Goal: Check status: Check status

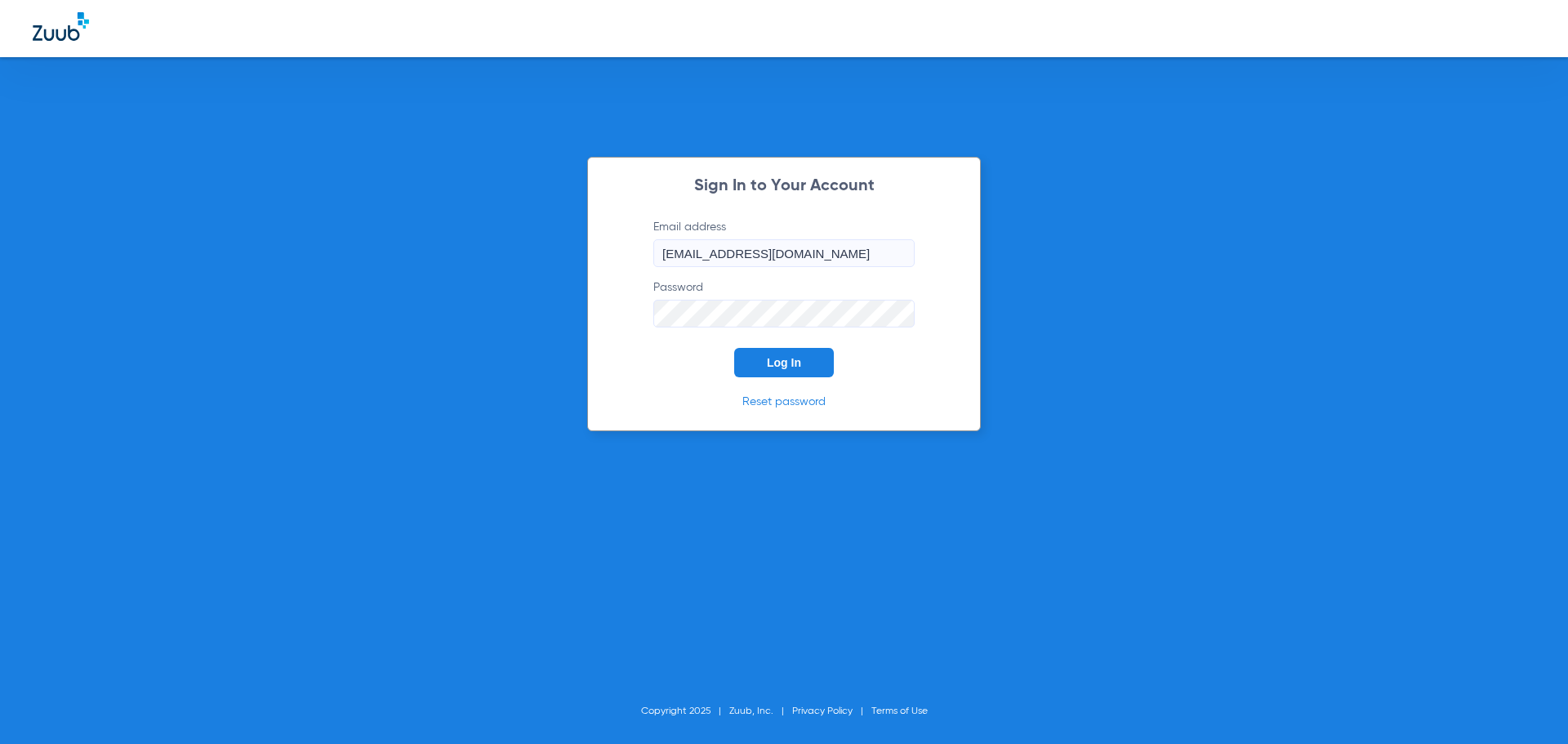
click at [810, 371] on button "Log In" at bounding box center [784, 362] width 100 height 29
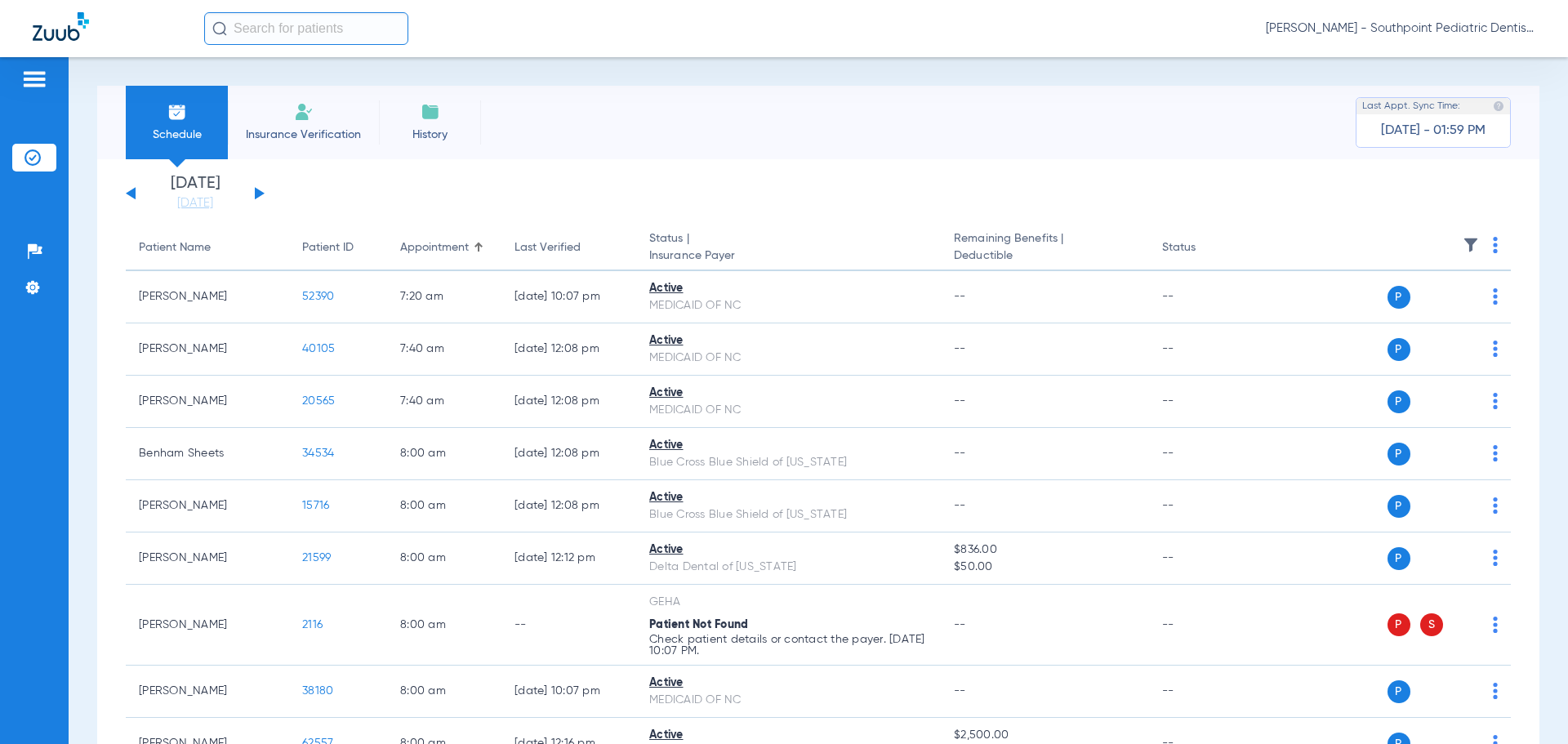
click at [259, 192] on button at bounding box center [259, 193] width 10 height 13
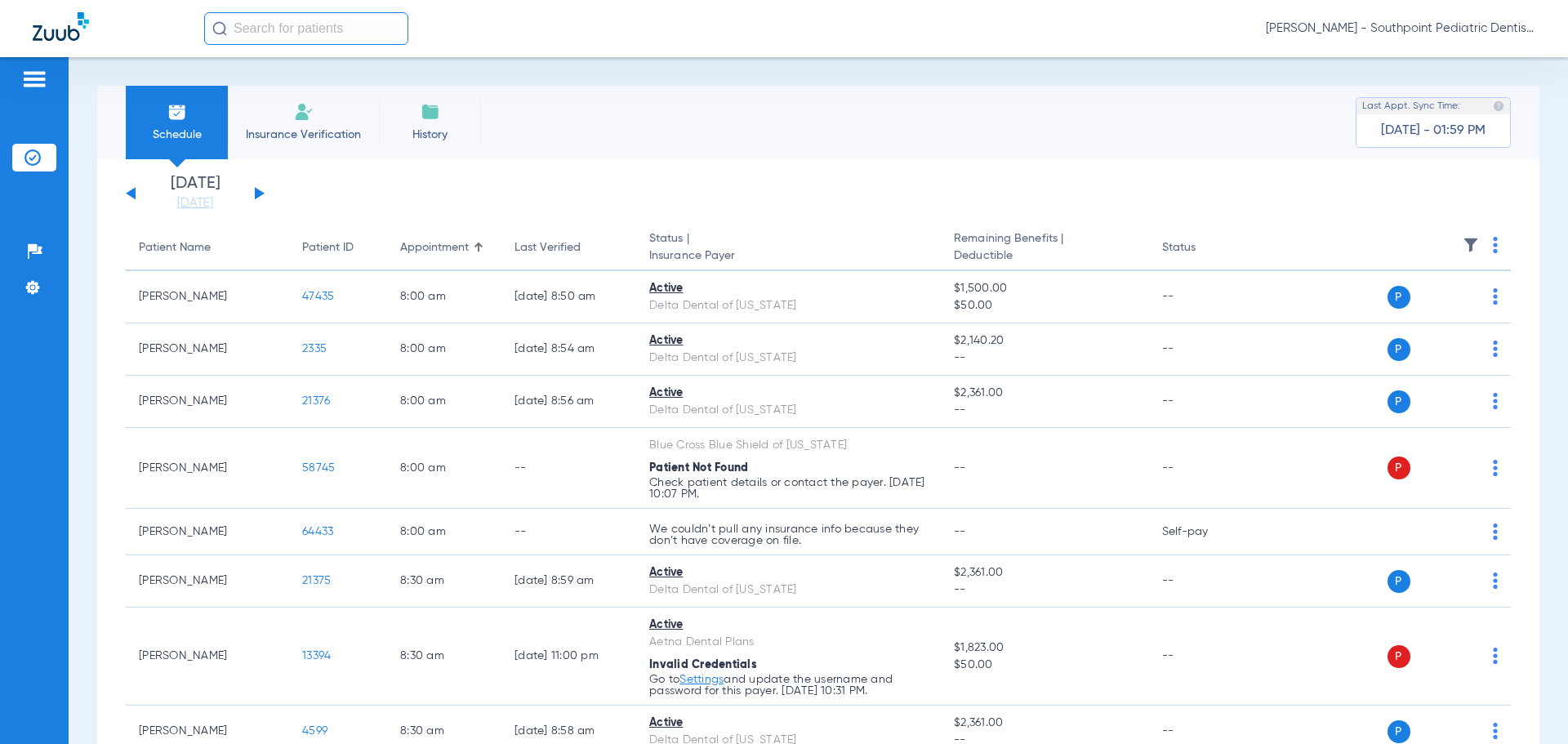
click at [1463, 246] on img at bounding box center [1471, 245] width 16 height 16
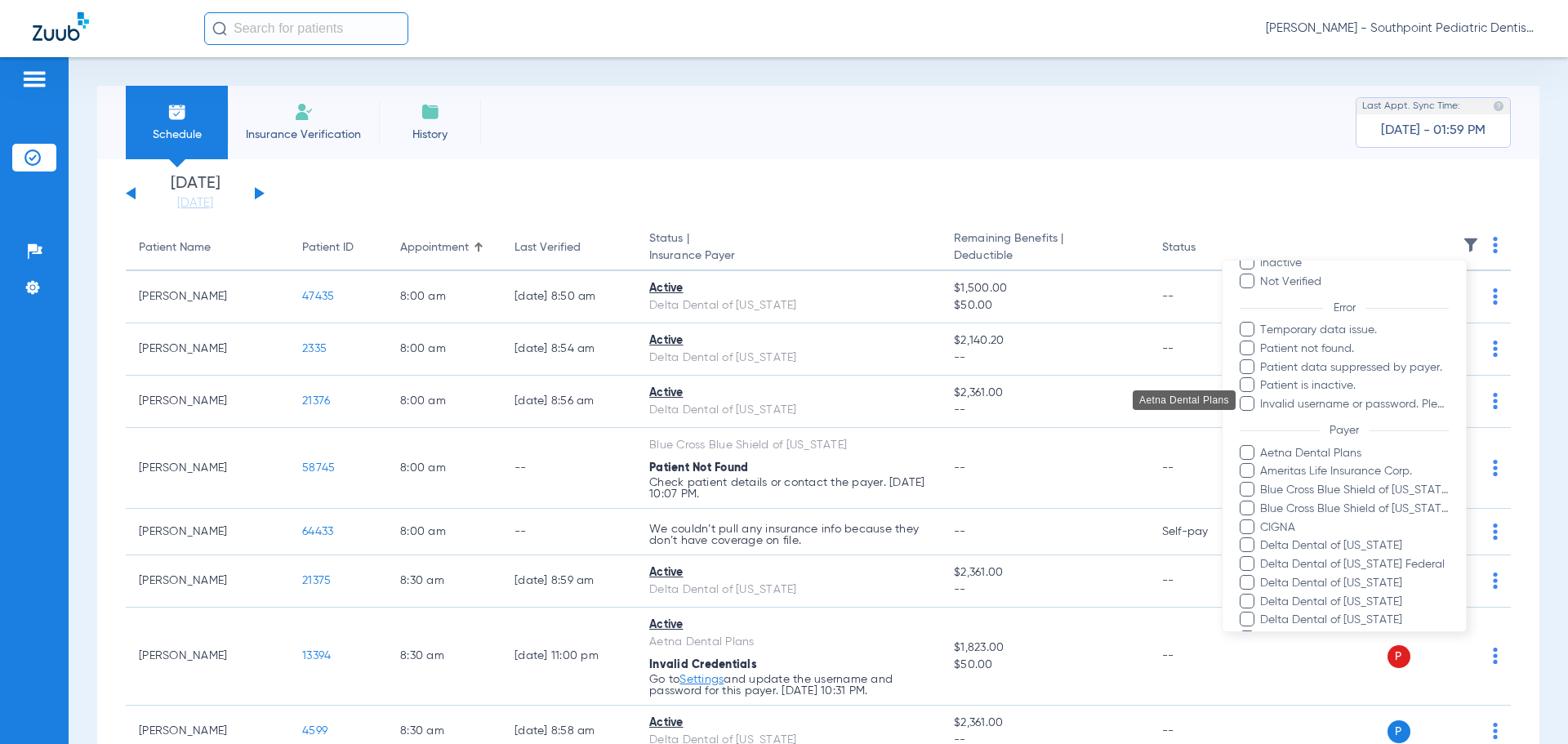
scroll to position [163, 0]
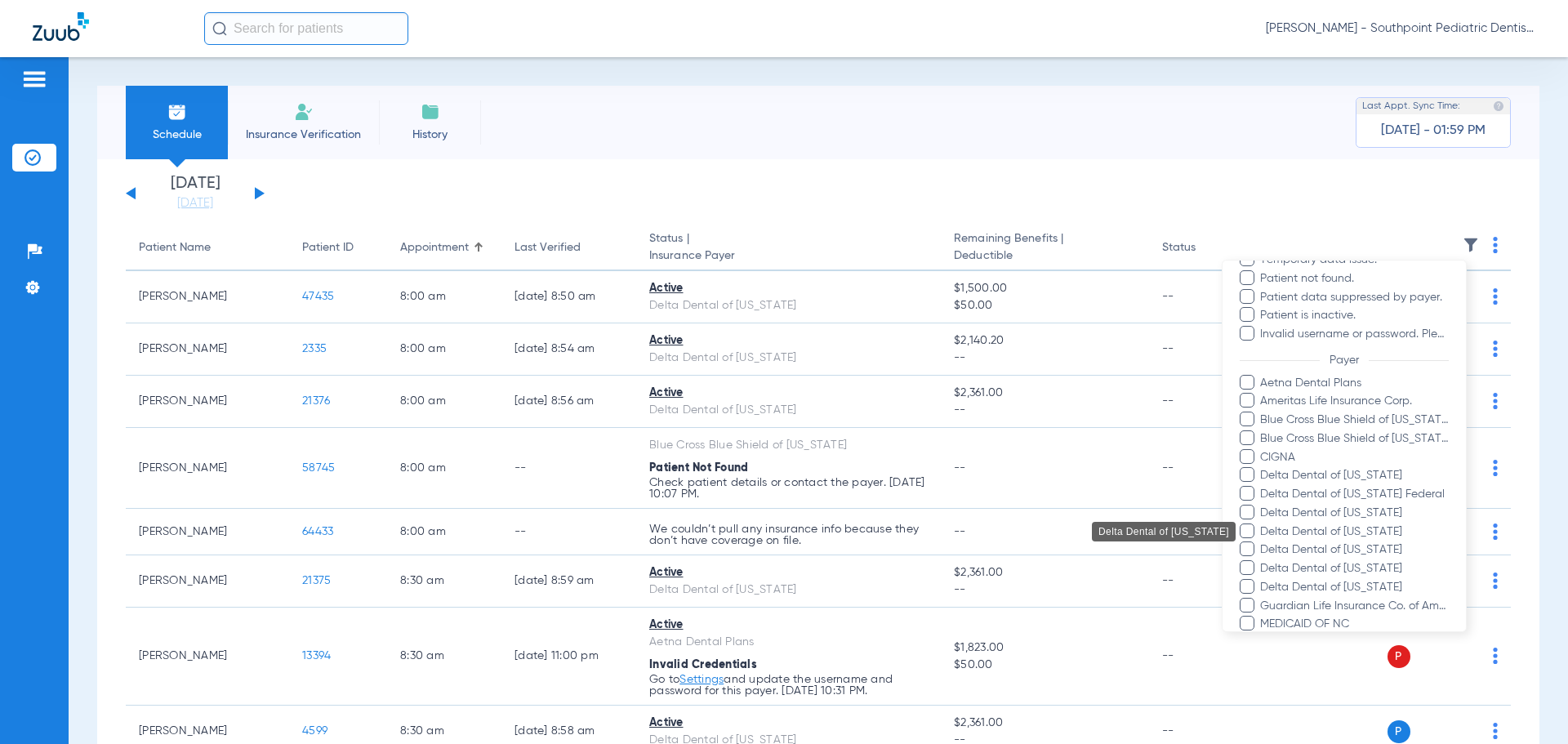
click at [1381, 532] on span "Delta Dental of [US_STATE]" at bounding box center [1354, 532] width 189 height 17
click at [1263, 543] on input "Delta Dental of [US_STATE]" at bounding box center [1263, 543] width 0 height 0
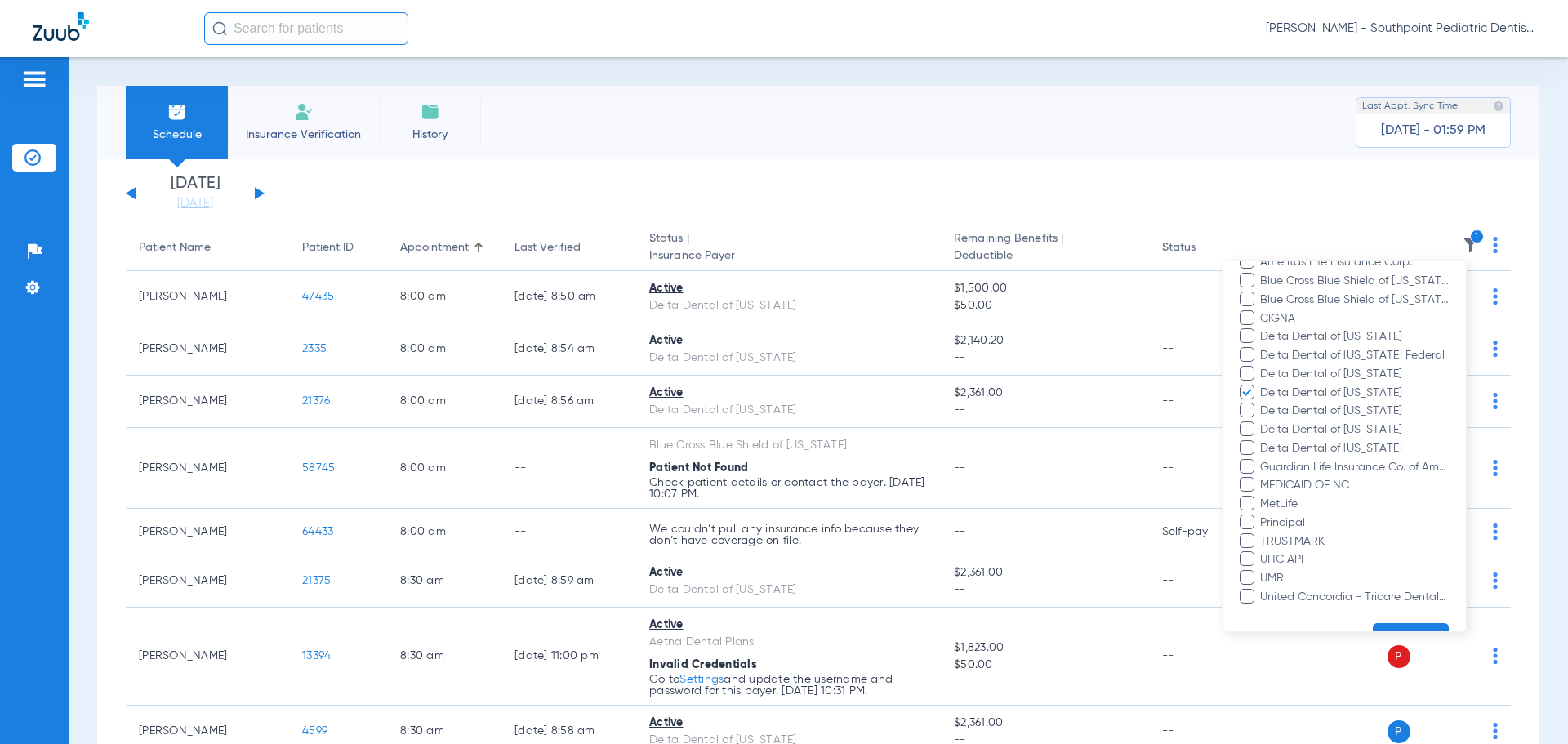
scroll to position [343, 0]
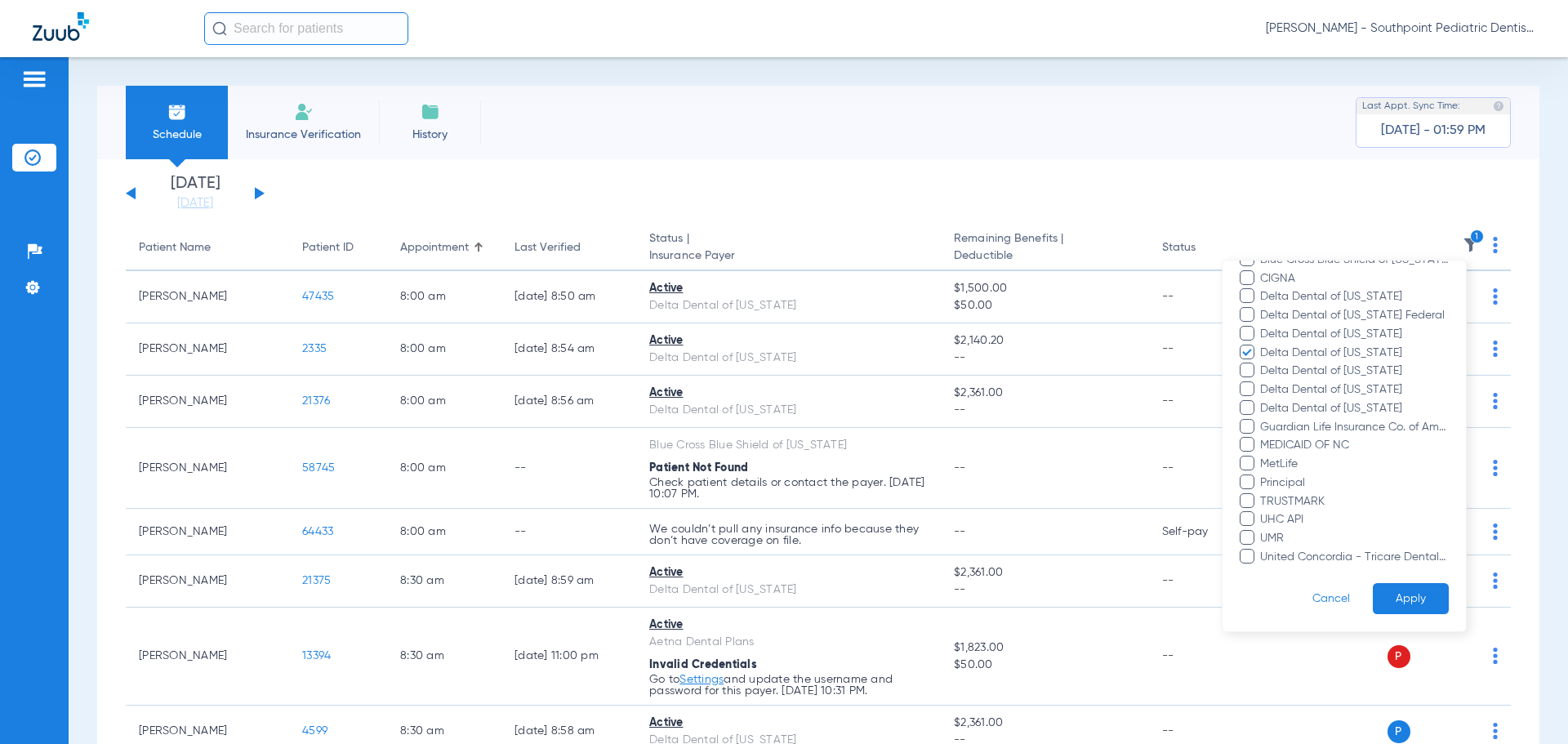
click at [1388, 592] on button "Apply" at bounding box center [1411, 599] width 76 height 32
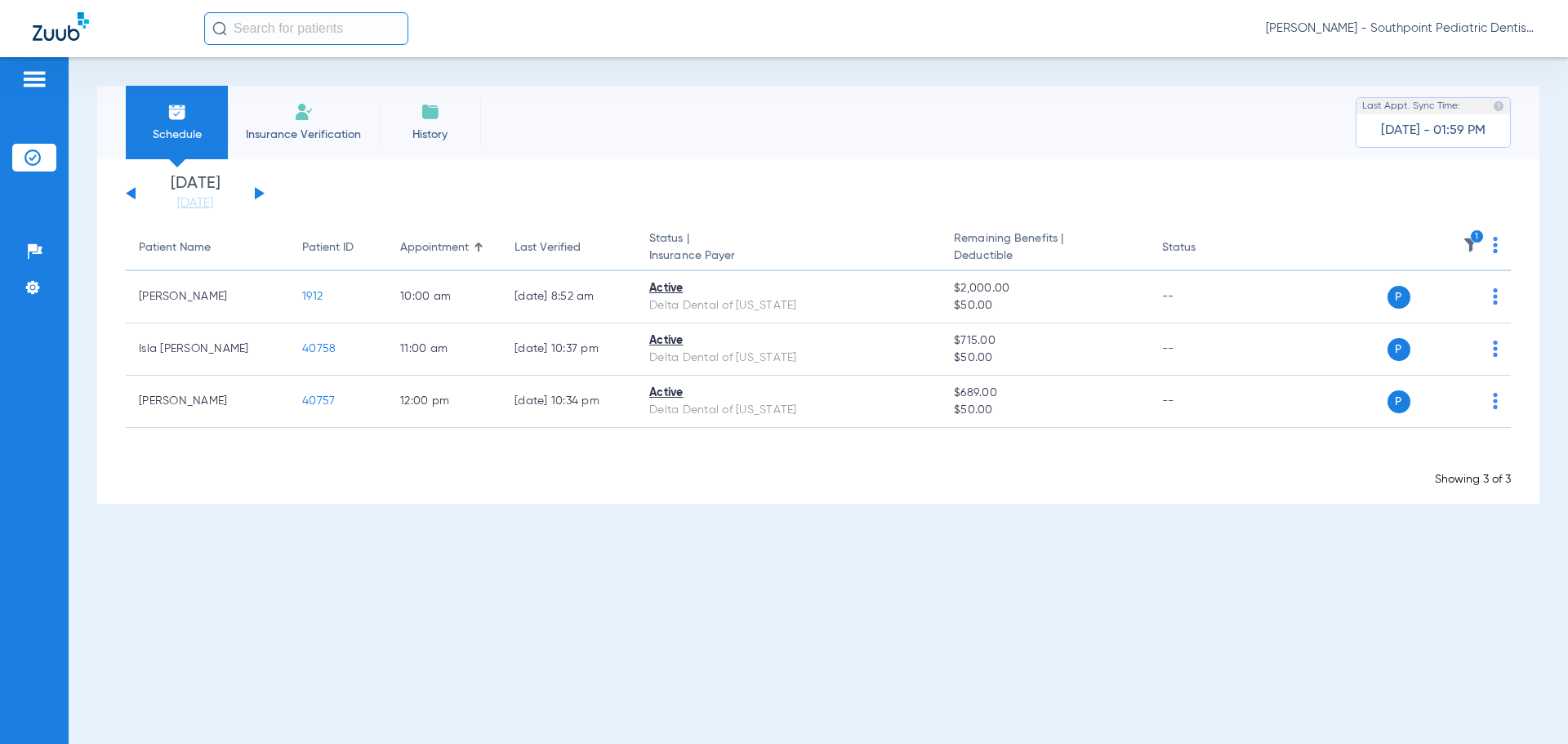
click at [1475, 236] on icon "1" at bounding box center [1477, 237] width 15 height 14
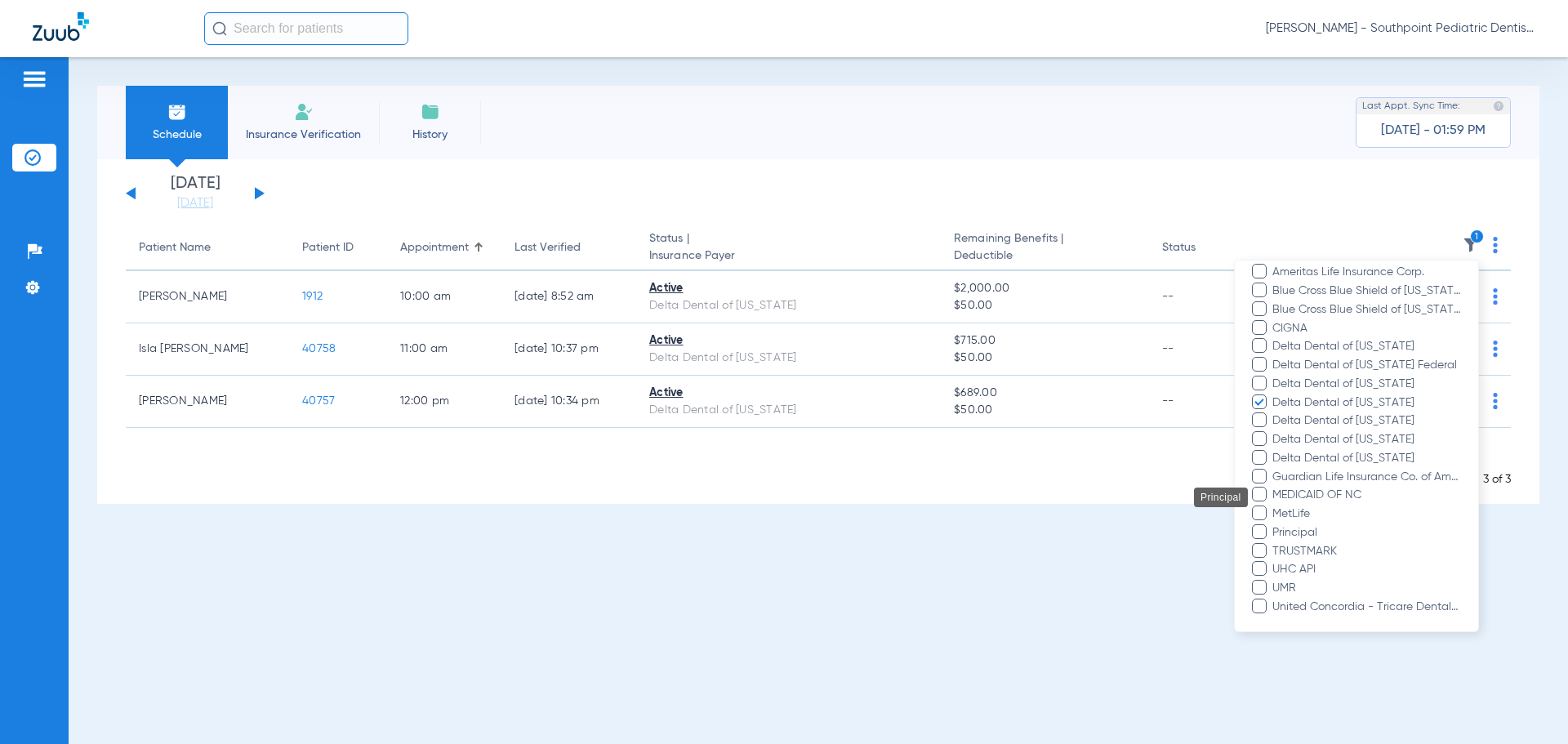
scroll to position [343, 0]
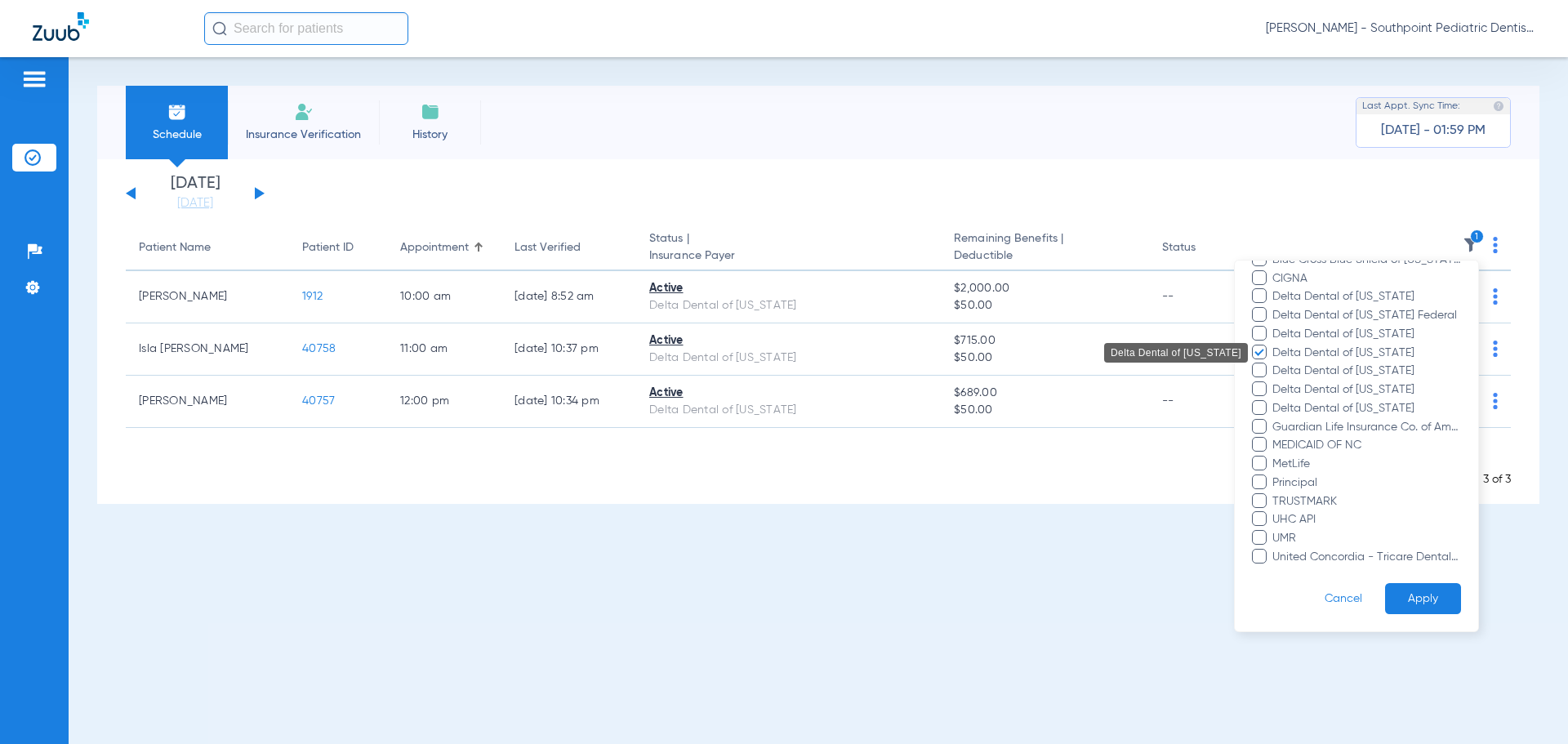
click at [1309, 346] on span "Delta Dental of [US_STATE]" at bounding box center [1366, 353] width 189 height 17
click at [1275, 364] on input "Delta Dental of [US_STATE]" at bounding box center [1275, 364] width 0 height 0
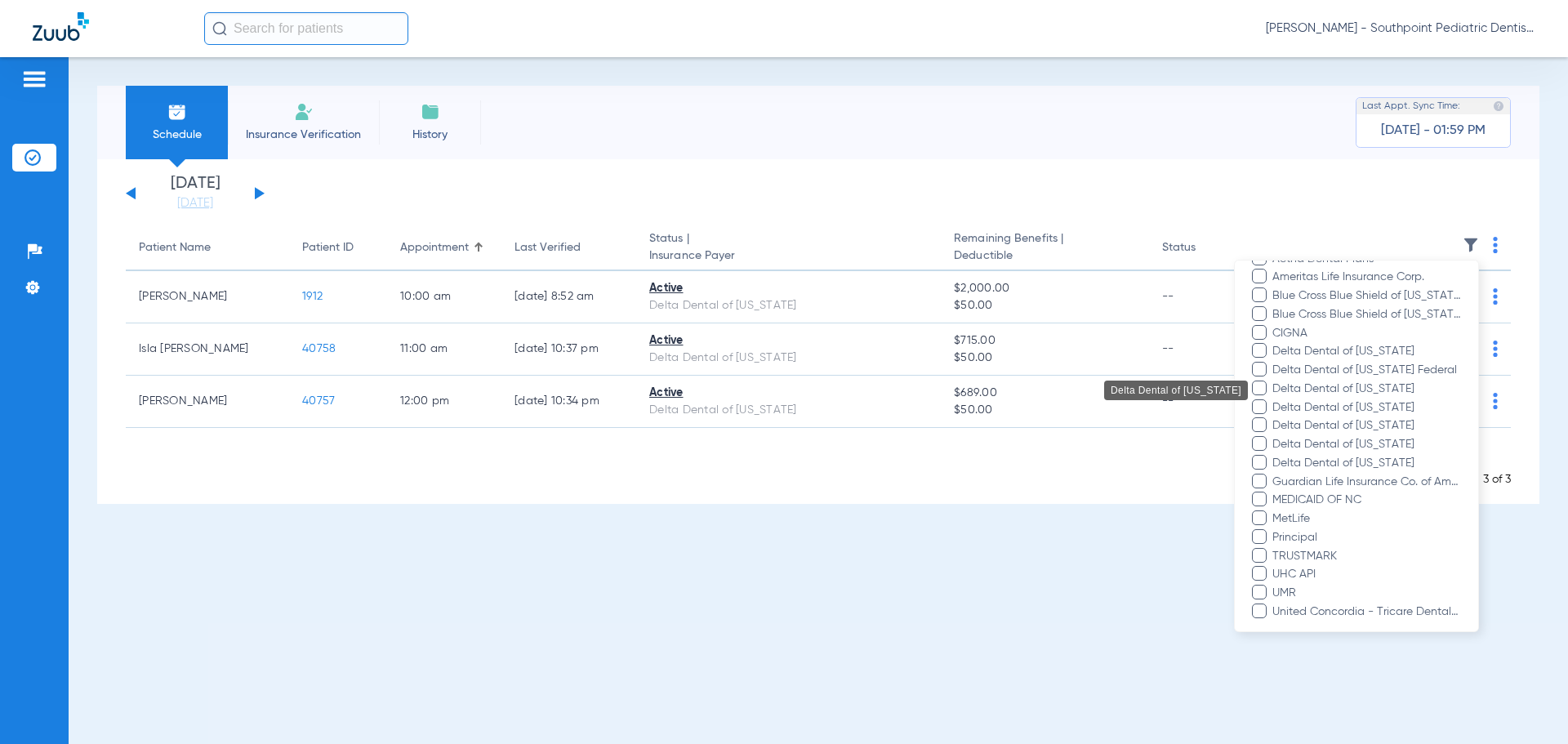
scroll to position [261, 0]
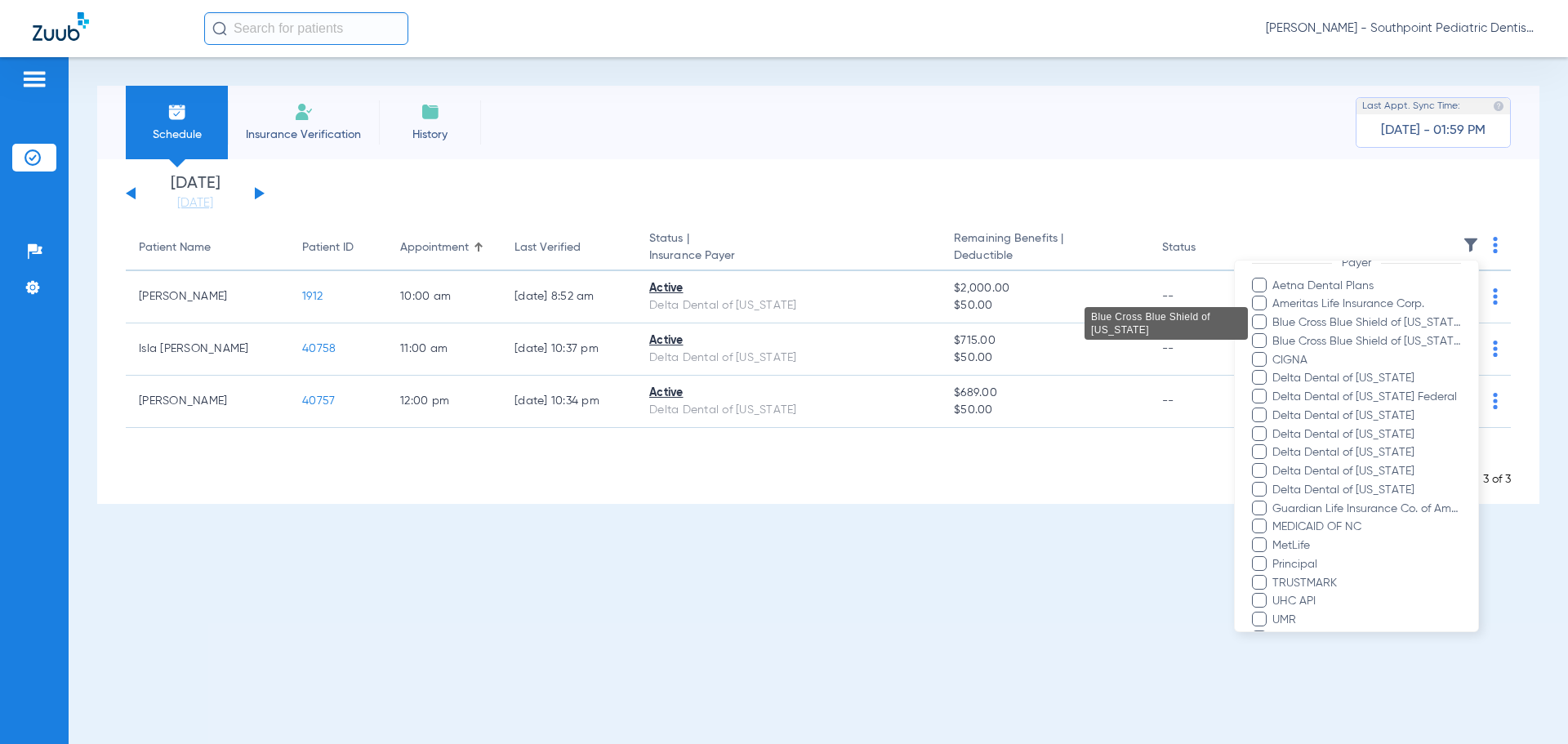
click at [1332, 327] on span "Blue Cross Blue Shield of [US_STATE]" at bounding box center [1366, 323] width 189 height 17
click at [1275, 334] on input "Blue Cross Blue Shield of [US_STATE]" at bounding box center [1275, 334] width 0 height 0
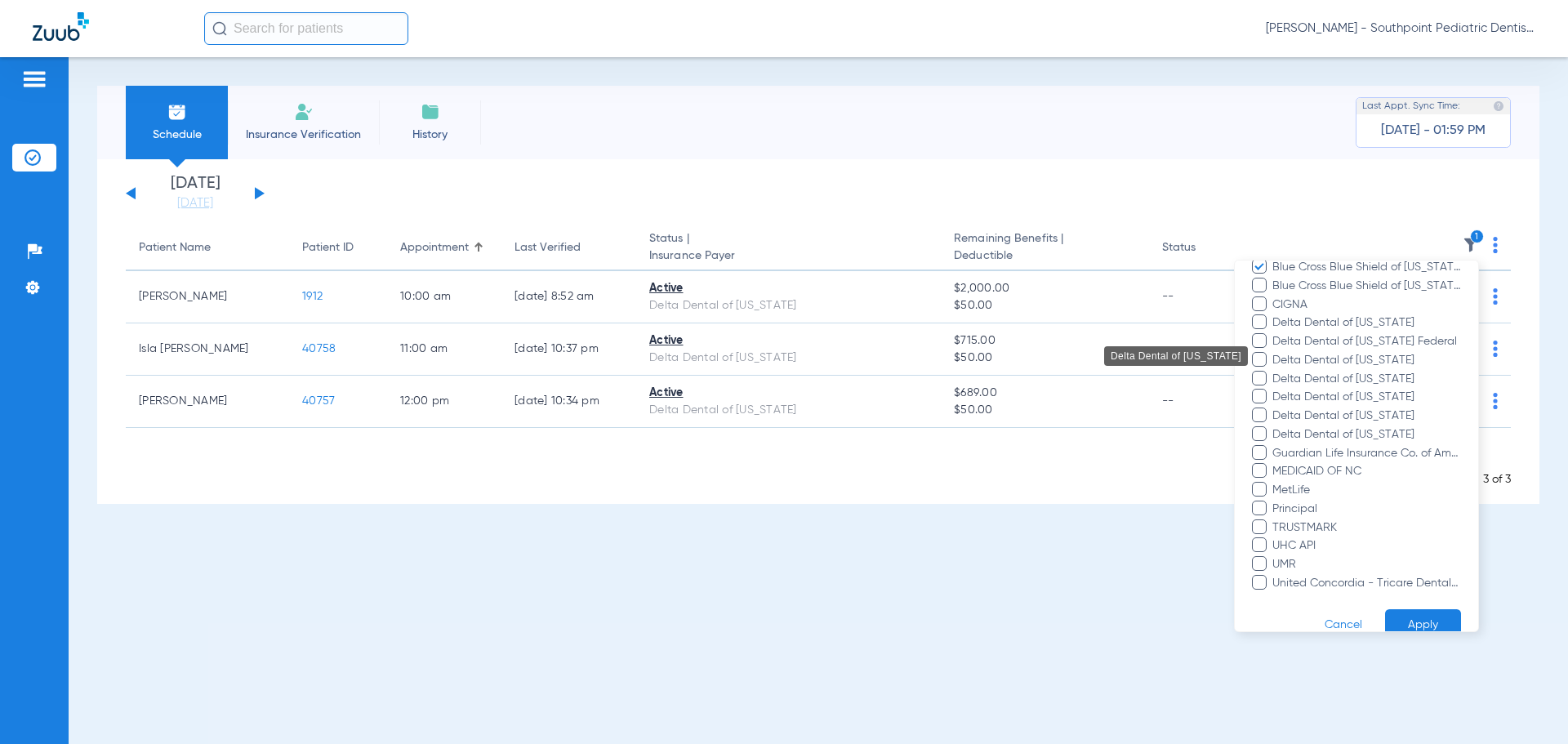
scroll to position [343, 0]
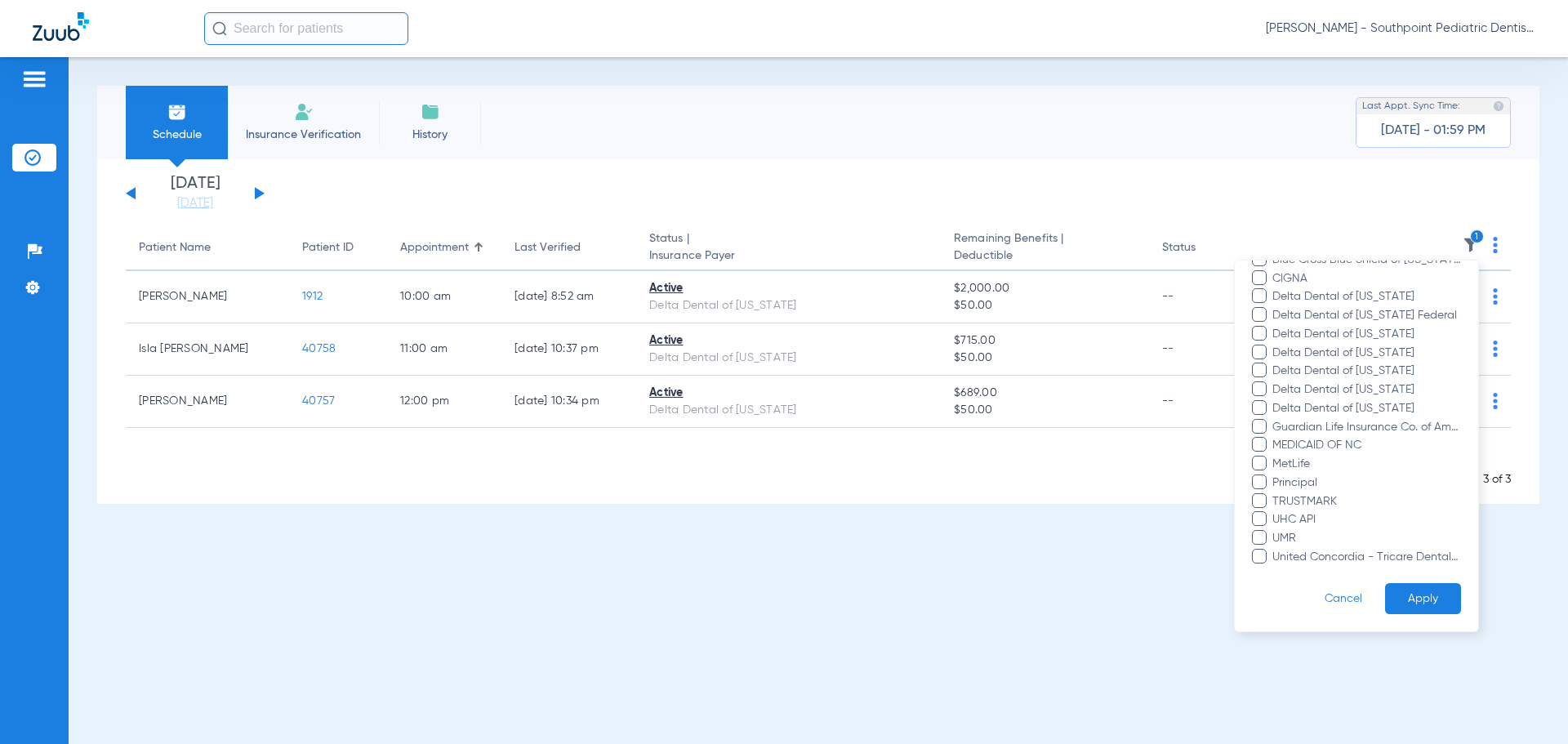
click at [1444, 608] on button "Apply" at bounding box center [1424, 599] width 76 height 32
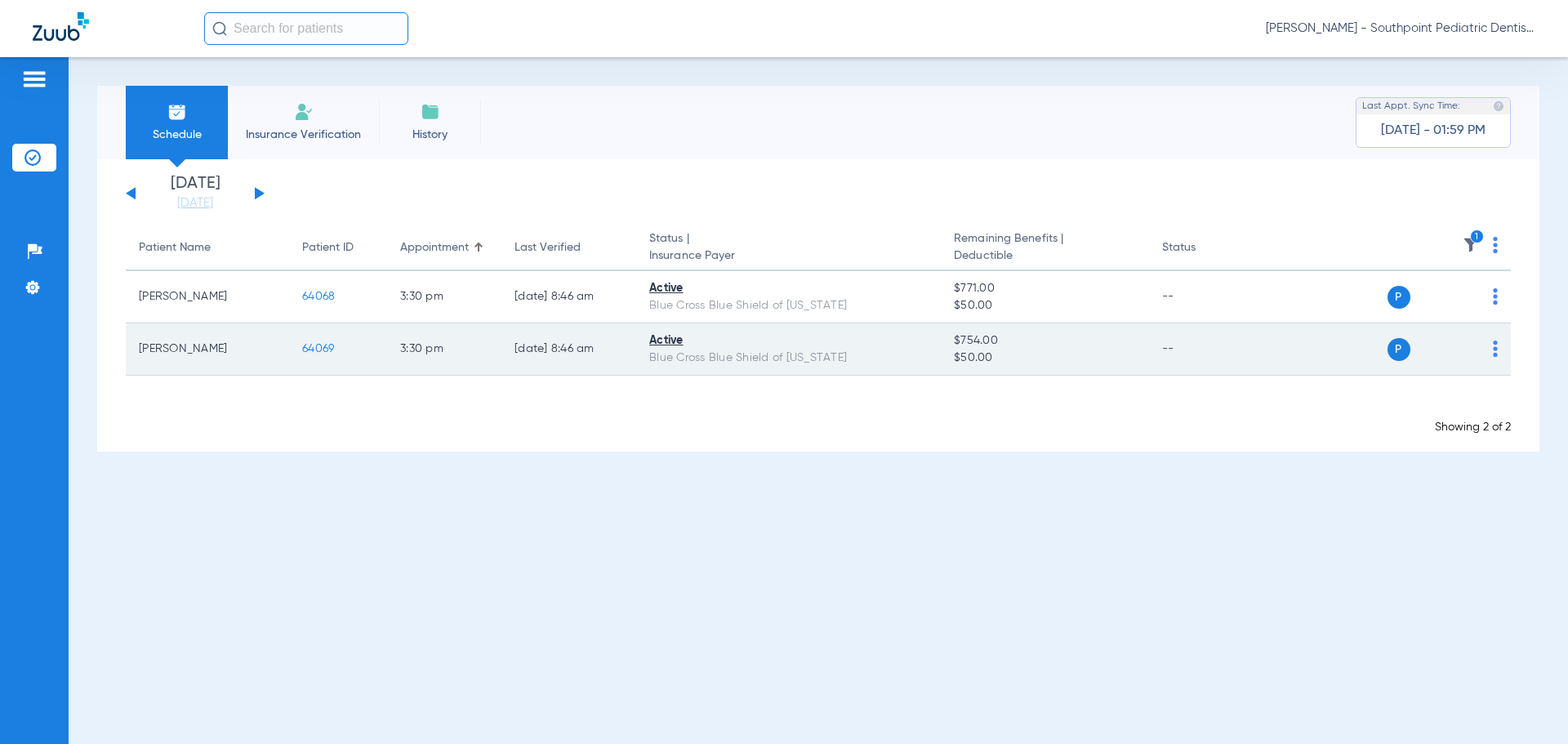
click at [310, 346] on span "64069" at bounding box center [317, 349] width 32 height 12
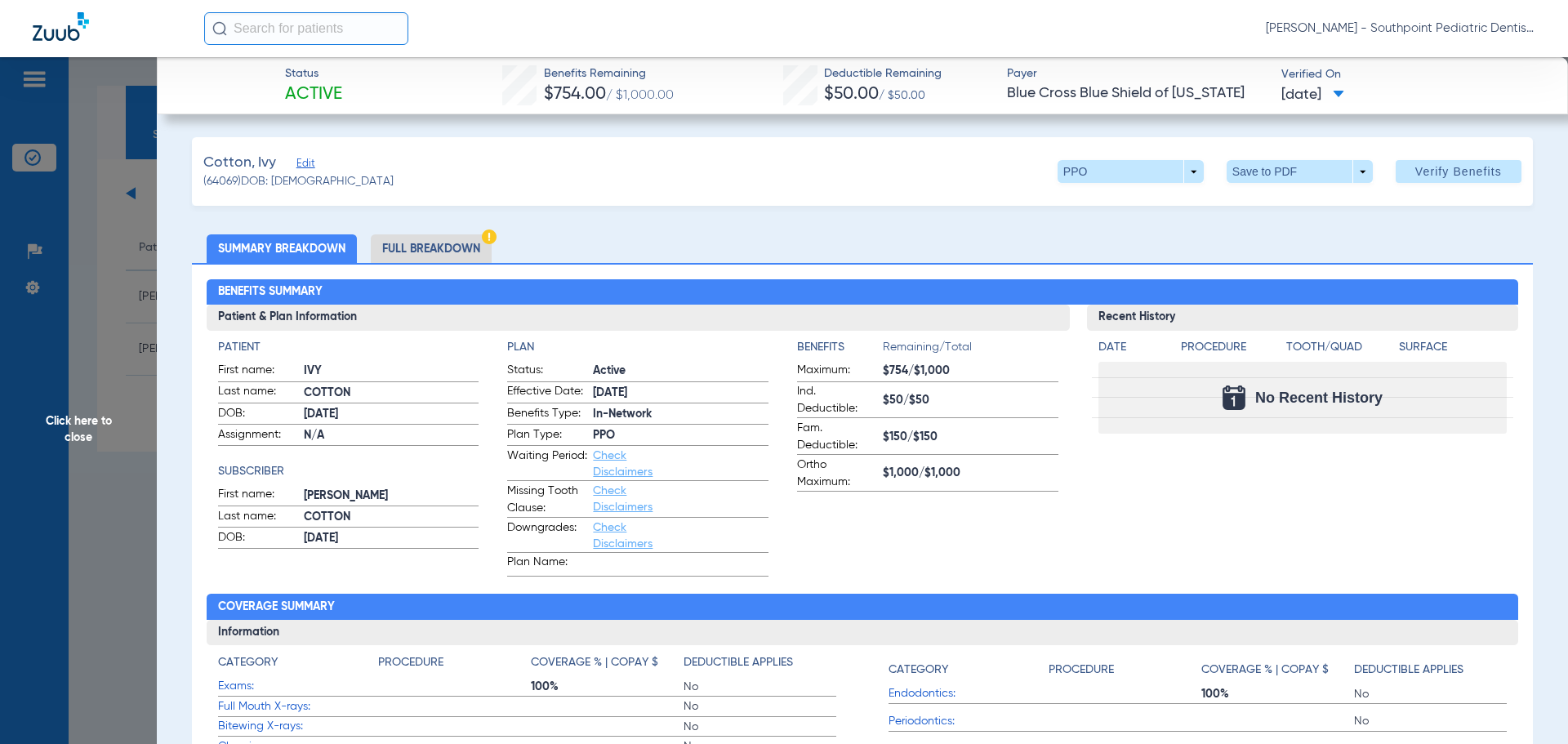
click at [421, 249] on li "Full Breakdown" at bounding box center [431, 249] width 121 height 29
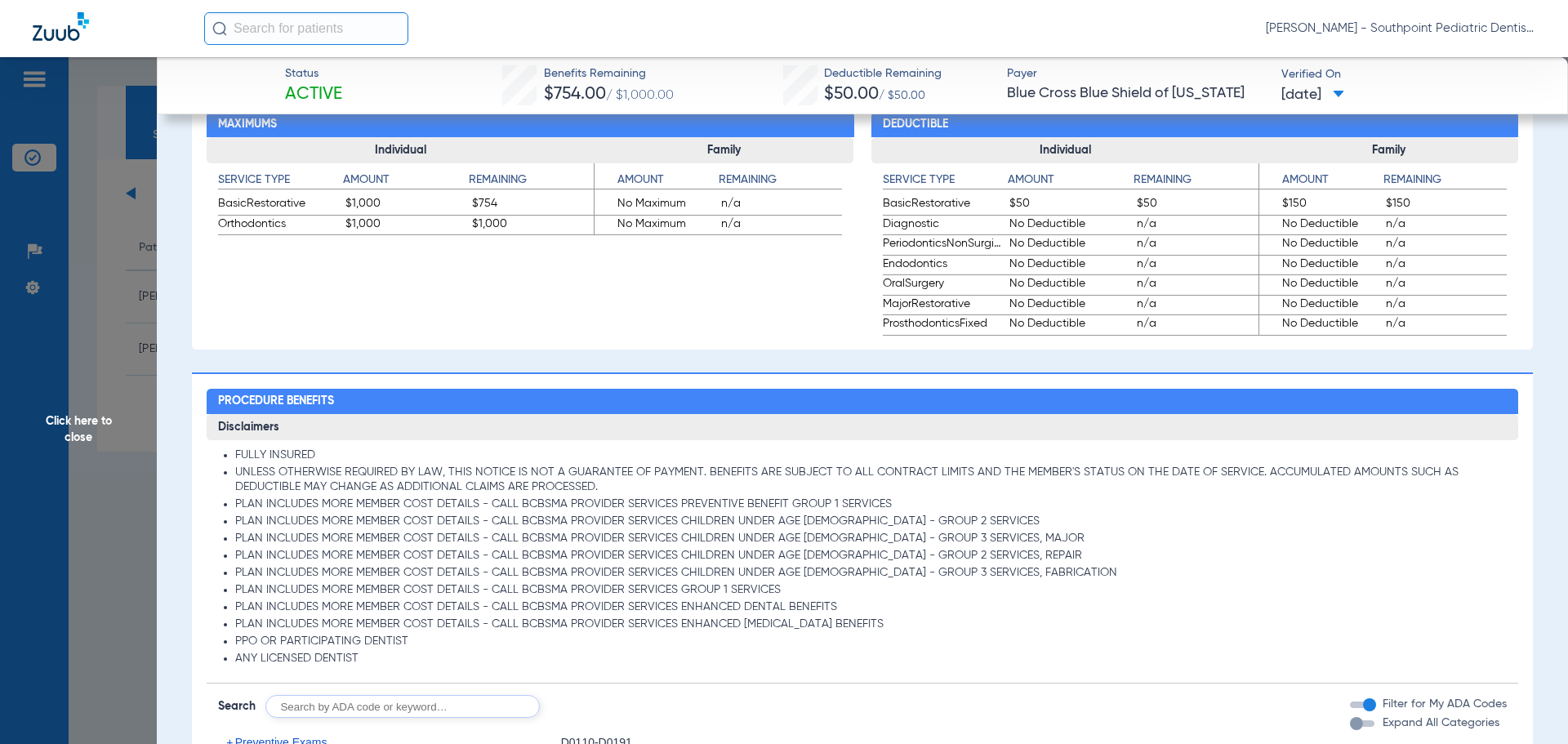
scroll to position [1000, 0]
